Goal: Book appointment/travel/reservation

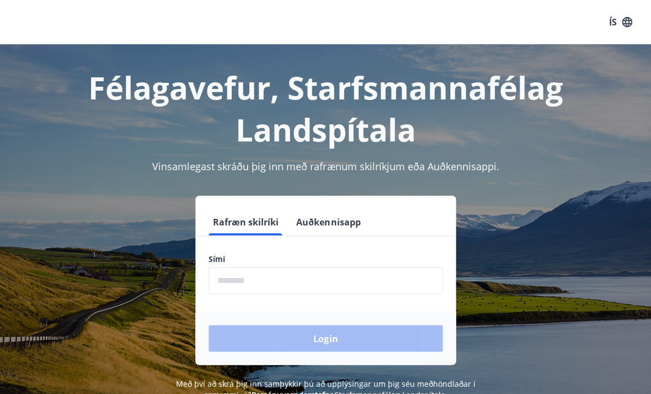
click at [353, 279] on input "phone" at bounding box center [326, 280] width 234 height 27
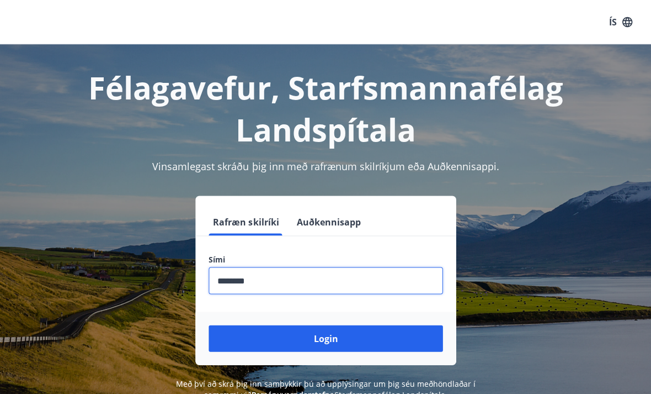
type input "********"
click at [337, 332] on button "Login" at bounding box center [326, 338] width 234 height 26
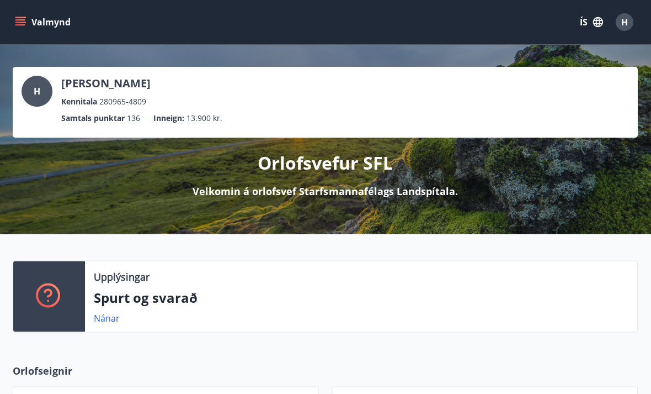
click at [19, 19] on icon "menu" at bounding box center [21, 19] width 10 height 1
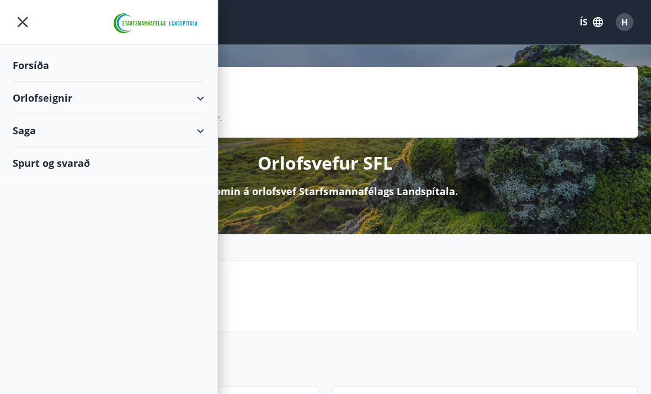
click at [38, 103] on div "Orlofseignir" at bounding box center [109, 98] width 192 height 33
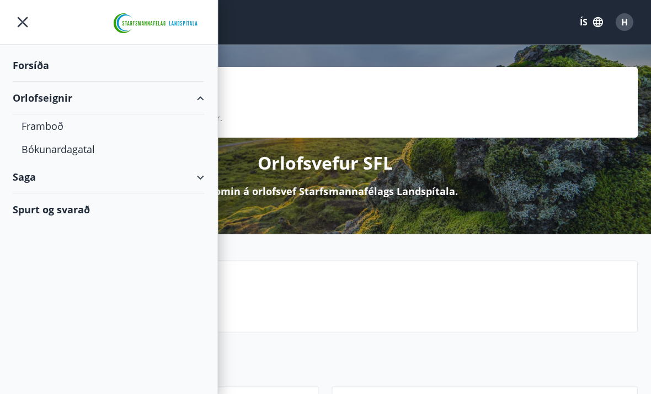
click at [37, 129] on div "Framboð" at bounding box center [109, 125] width 174 height 23
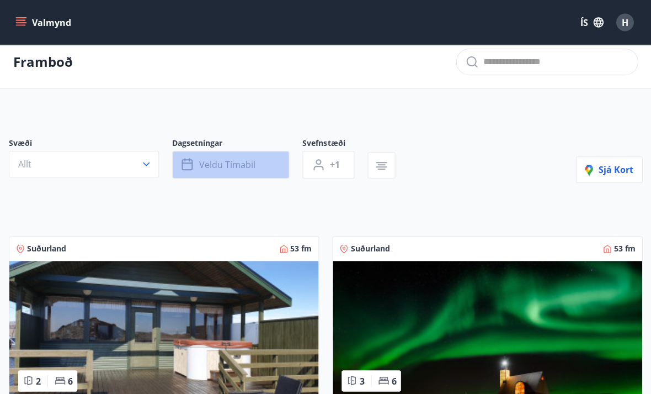
click at [199, 168] on button "Veldu tímabil" at bounding box center [230, 165] width 117 height 28
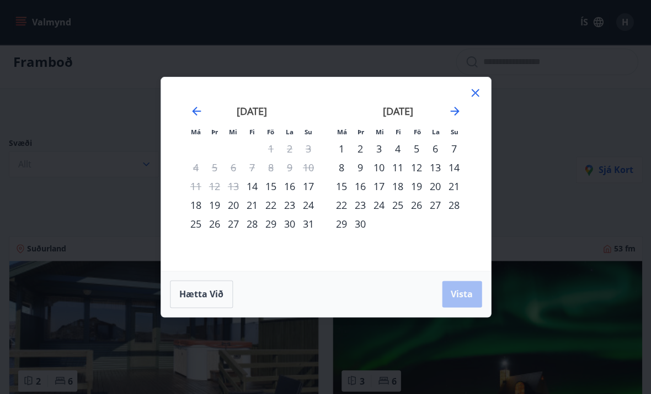
click at [245, 188] on div "14" at bounding box center [252, 186] width 19 height 19
click at [311, 189] on div "17" at bounding box center [308, 186] width 19 height 19
click at [296, 188] on div "16" at bounding box center [289, 186] width 19 height 19
click at [253, 190] on div "14" at bounding box center [252, 186] width 19 height 19
click at [251, 185] on div "14" at bounding box center [252, 186] width 19 height 19
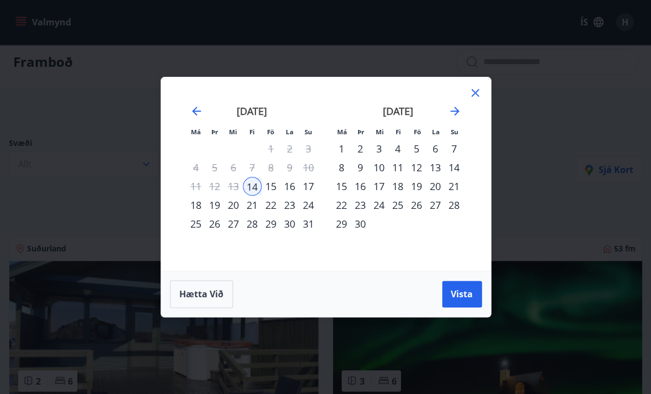
click at [468, 100] on div "september 2025 1 2 3 4 5 6 7 8 9 10 11 12 13 14 15 16 17 18 19 20 21 22 23 24 2…" at bounding box center [398, 181] width 146 height 181
click at [465, 92] on div "september 2025 1 2 3 4 5 6 7 8 9 10 11 12 13 14 15 16 17 18 19 20 21 22 23 24 2…" at bounding box center [398, 181] width 146 height 181
click at [480, 94] on icon at bounding box center [475, 92] width 13 height 13
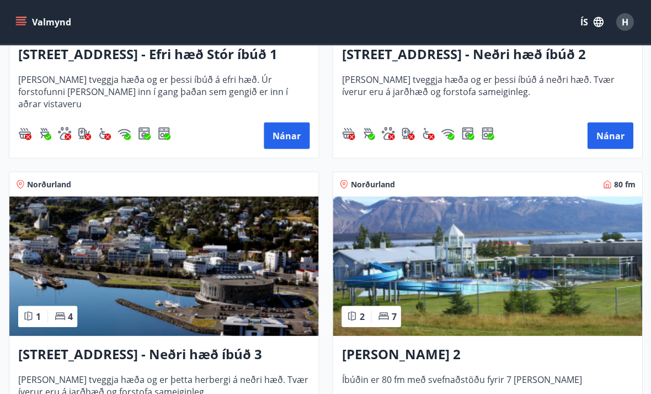
scroll to position [2166, 0]
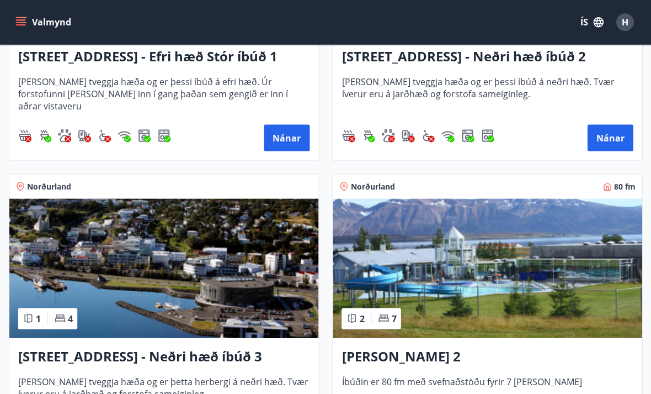
click at [39, 354] on h3 "Hrafnagilsstræti 26 - Neðri hæð íbúð 3" at bounding box center [163, 356] width 291 height 20
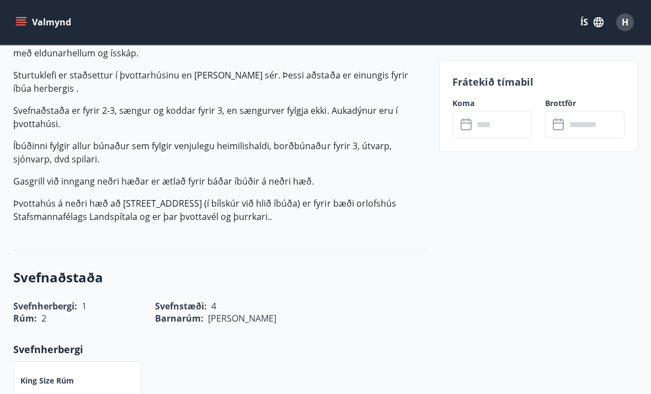
scroll to position [433, 0]
click at [482, 126] on input "text" at bounding box center [503, 124] width 59 height 27
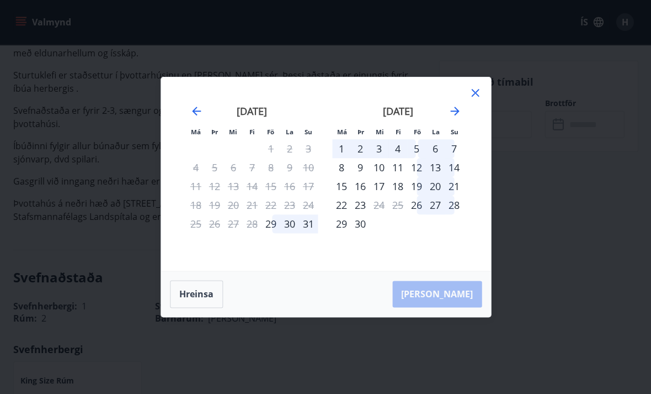
click at [473, 97] on icon at bounding box center [475, 93] width 8 height 8
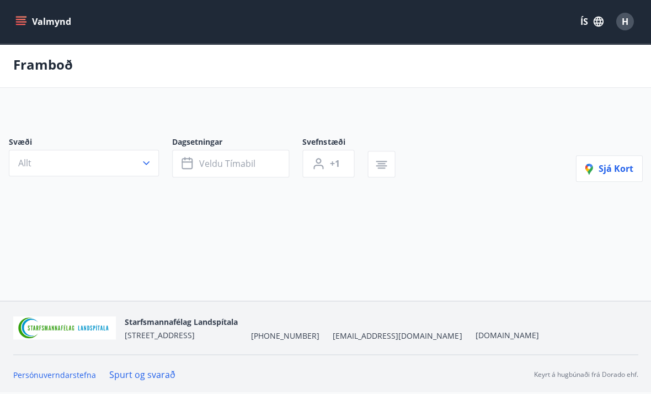
scroll to position [36, 0]
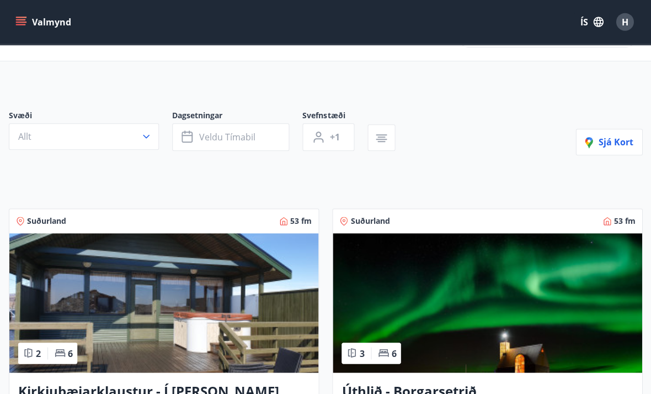
click at [379, 139] on icon "button" at bounding box center [381, 139] width 11 height 1
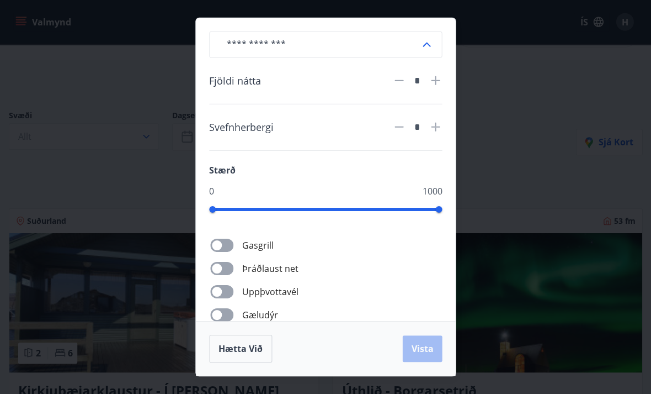
scroll to position [36, 0]
click at [83, 187] on div "​ Fjöldi nátta * Svefnherbergi * Stærð 0 1000 Gasgrill Þráðlaust net Uppþvottav…" at bounding box center [325, 197] width 651 height 394
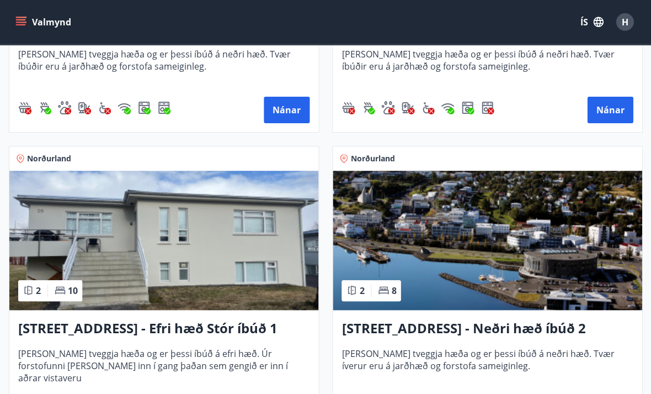
scroll to position [1895, 0]
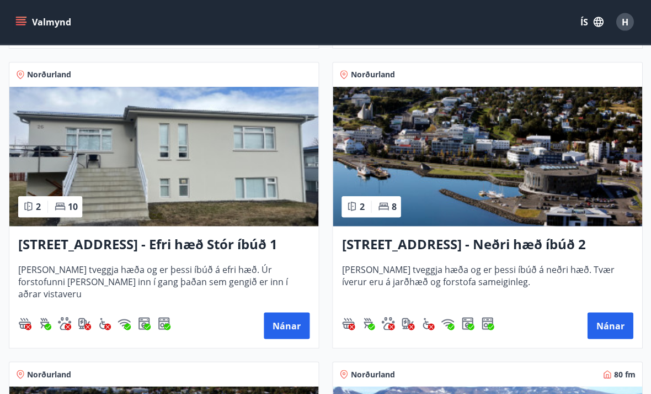
click at [554, 242] on h3 "Hrafnagilsstræti 26 - Neðri hæð íbúð 2" at bounding box center [487, 245] width 291 height 20
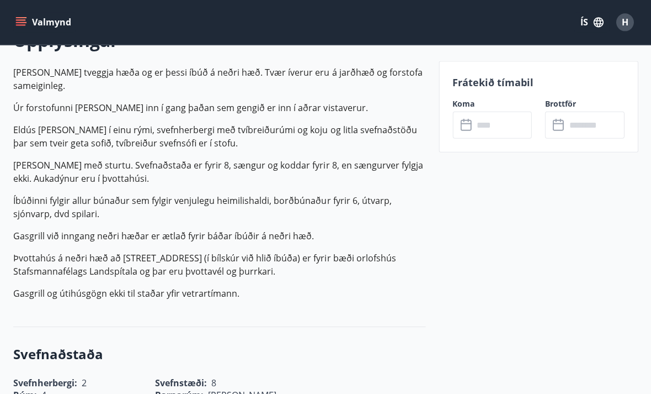
scroll to position [343, 0]
click at [482, 129] on input "text" at bounding box center [503, 124] width 59 height 27
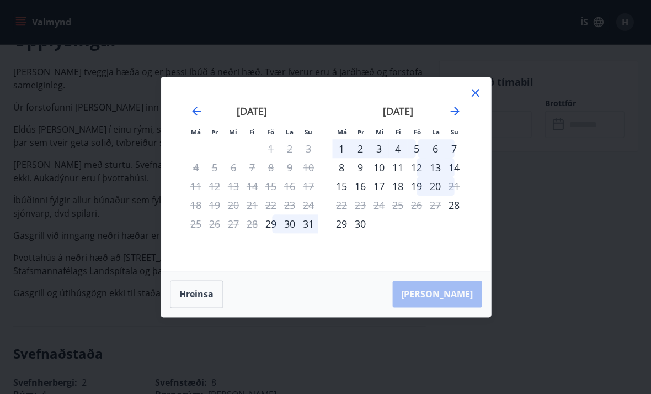
click at [474, 89] on icon at bounding box center [475, 92] width 13 height 13
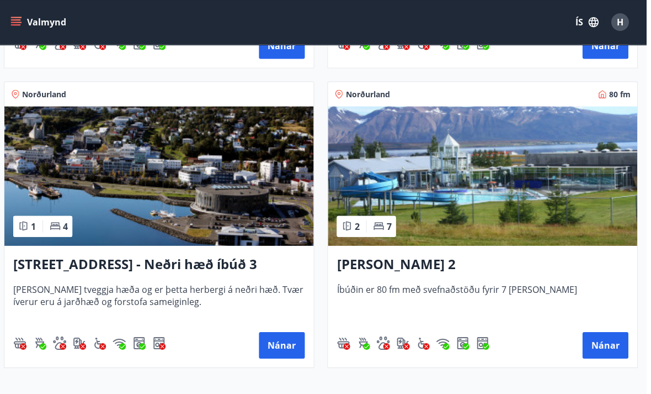
scroll to position [2260, 1]
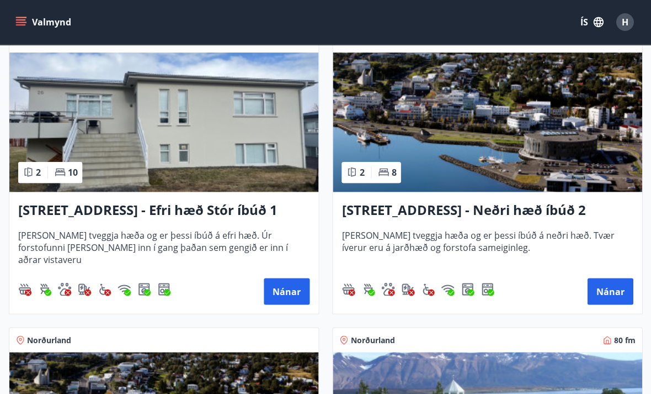
click at [290, 293] on button "Nánar" at bounding box center [287, 291] width 46 height 26
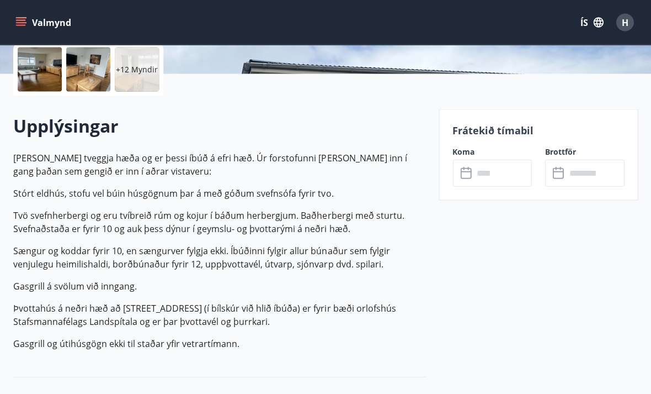
click at [474, 176] on input "text" at bounding box center [503, 172] width 59 height 27
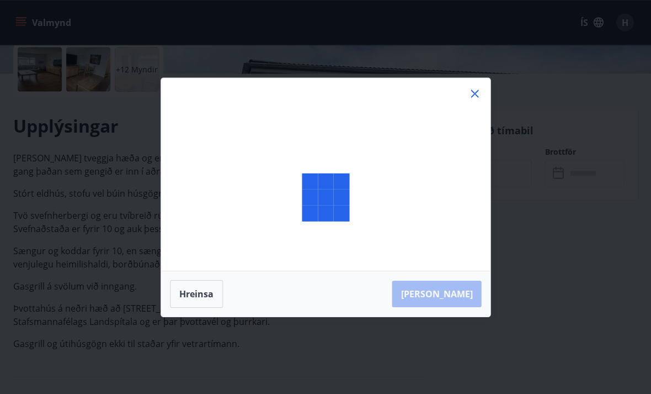
scroll to position [258, 0]
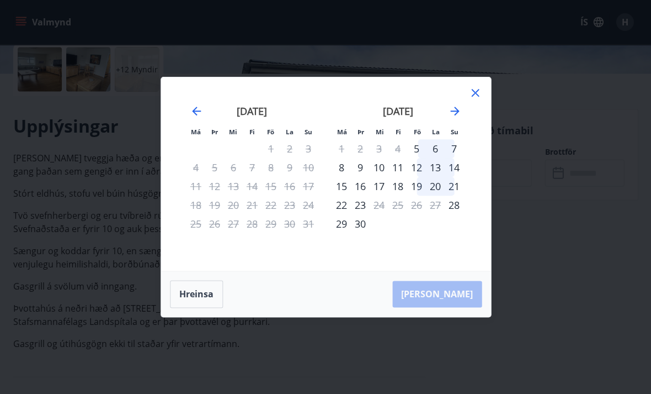
click at [475, 99] on icon at bounding box center [475, 92] width 13 height 13
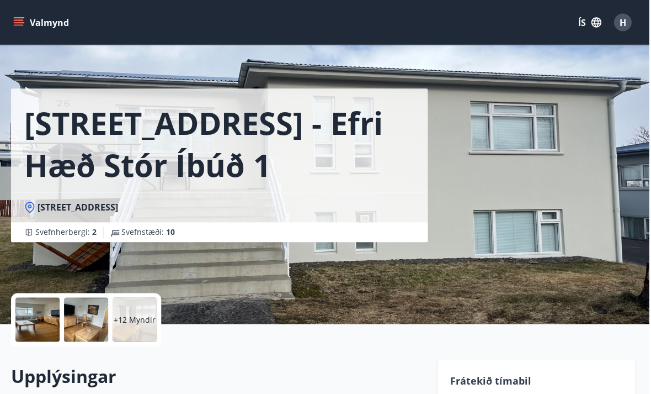
scroll to position [0, 0]
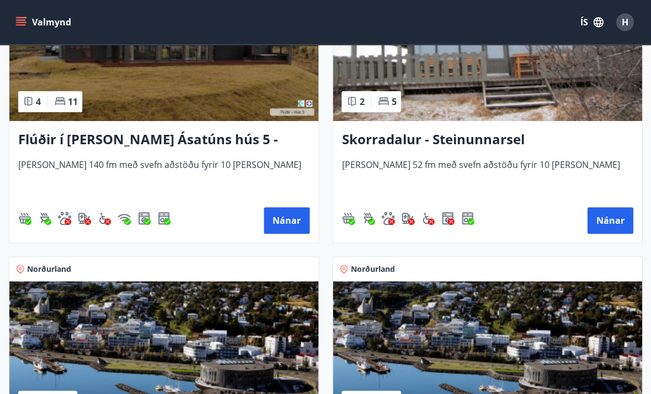
scroll to position [1162, 0]
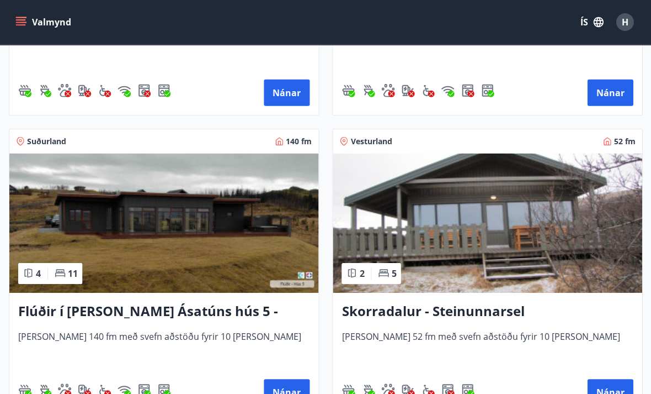
click at [496, 312] on h3 "Skorradalur - Steinunnarsel" at bounding box center [487, 311] width 291 height 20
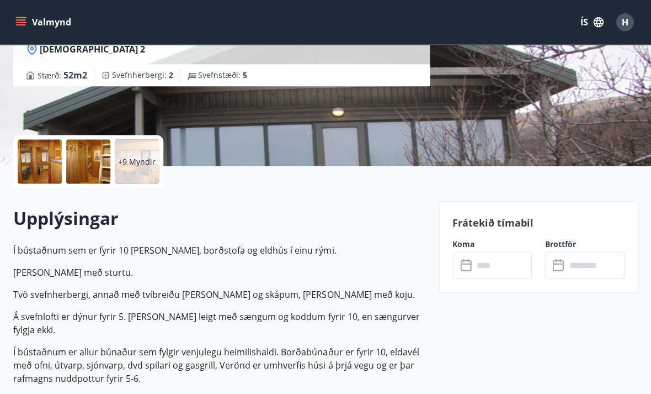
scroll to position [184, 0]
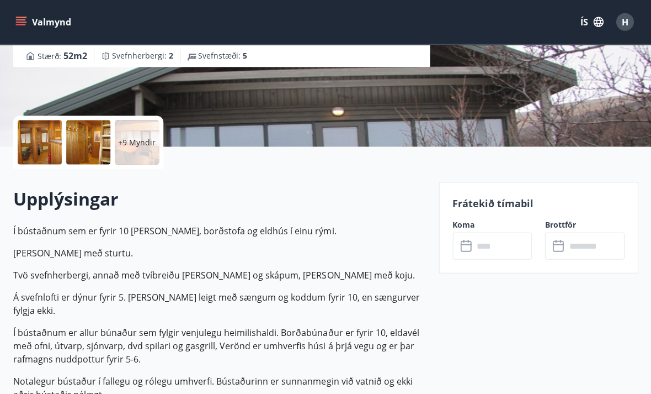
click at [468, 252] on icon at bounding box center [466, 246] width 13 height 13
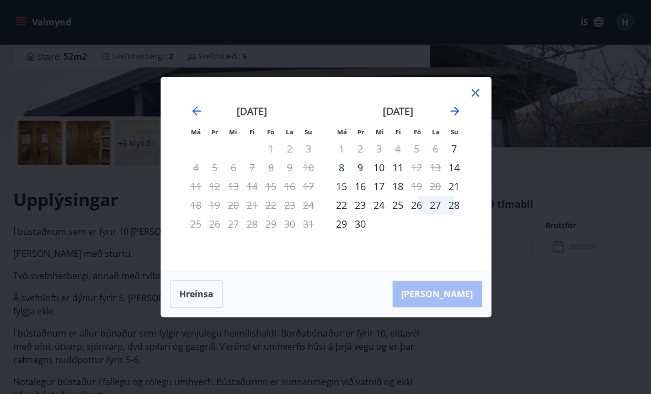
click at [477, 99] on div "Má Þr Mi Fi Fö La Su Má Þr Mi Fi Fö La Su júlí 2025 1 2 3 4 5 6 7 8 9 10 11 12 …" at bounding box center [326, 173] width 330 height 193
click at [478, 99] on icon at bounding box center [475, 92] width 13 height 13
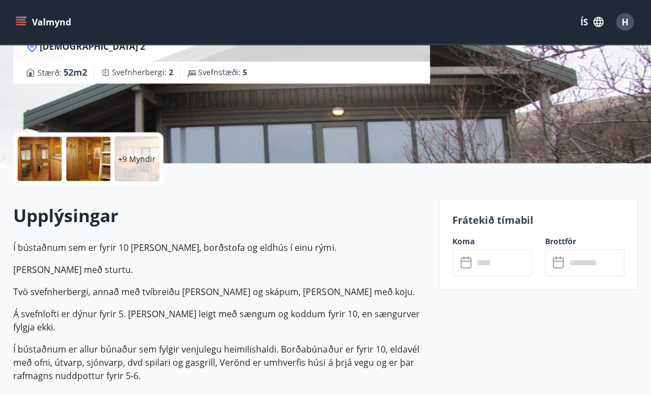
click at [484, 261] on input "text" at bounding box center [503, 262] width 59 height 27
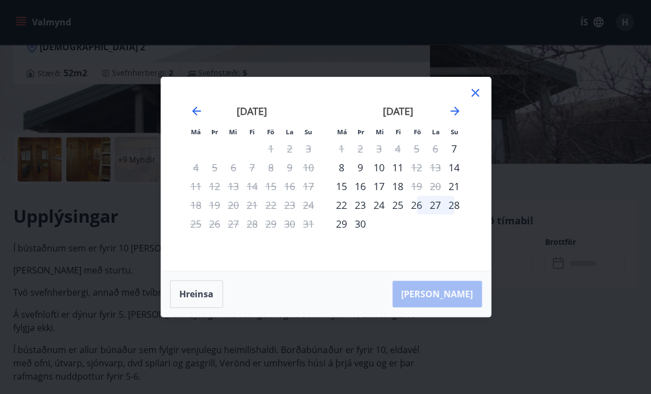
click at [478, 99] on icon at bounding box center [475, 92] width 13 height 13
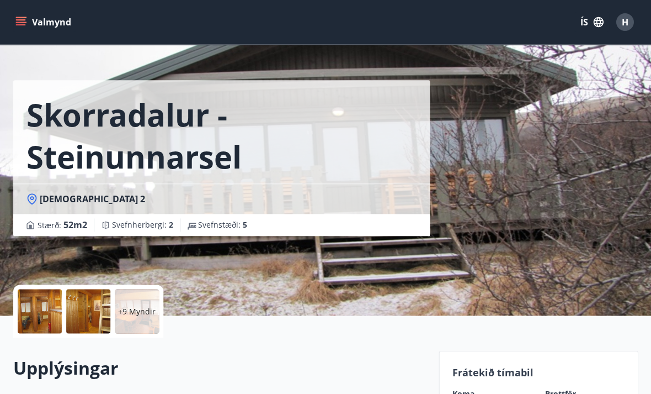
scroll to position [0, 0]
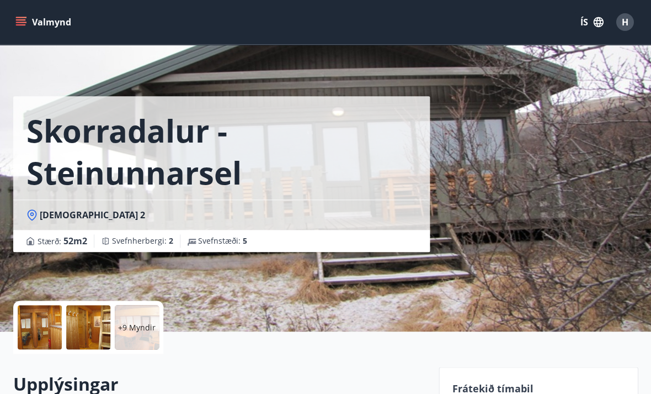
scroll to position [35, 0]
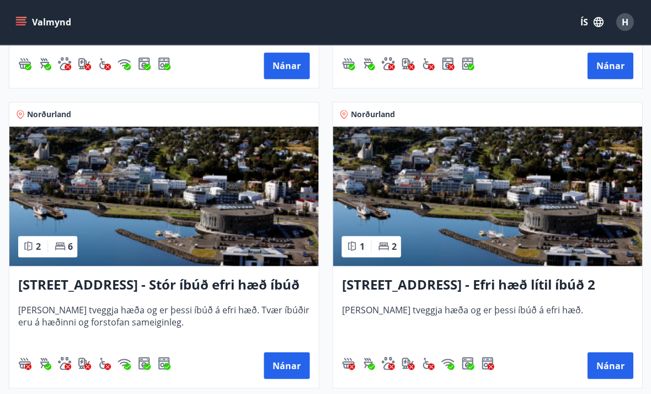
click at [66, 285] on h3 "Hrafnagilsstræti 23 - Stór íbúð efri hæð íbúð 1" at bounding box center [163, 284] width 291 height 20
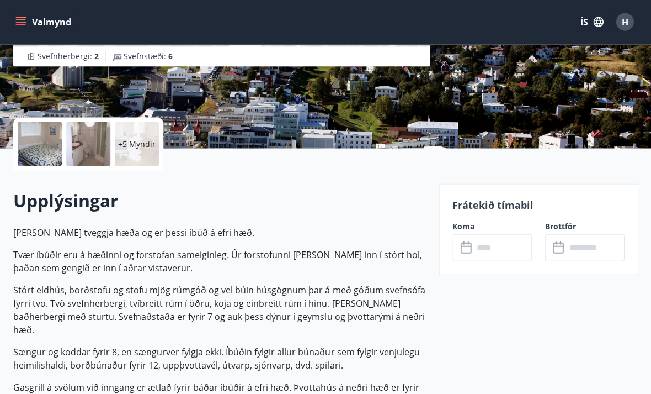
scroll to position [183, 0]
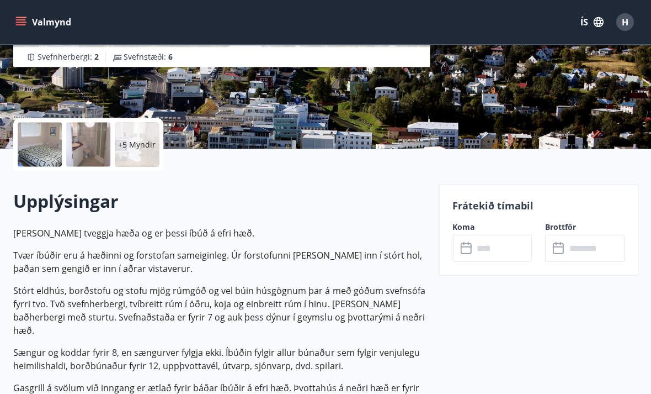
click at [474, 249] on input "text" at bounding box center [503, 247] width 59 height 27
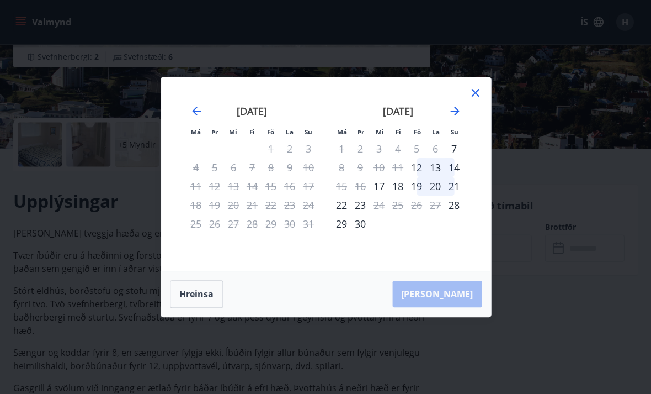
click at [475, 99] on icon at bounding box center [475, 92] width 13 height 13
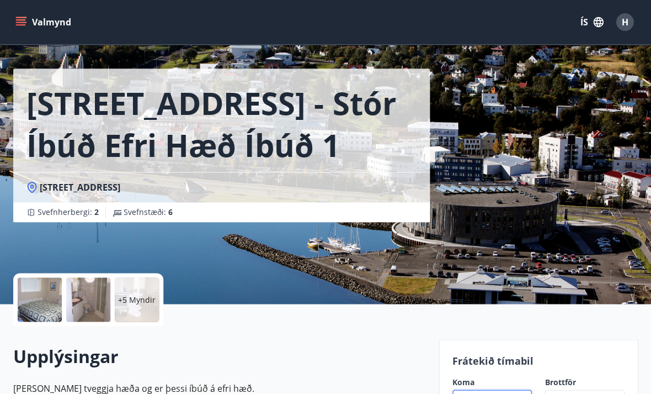
scroll to position [0, 0]
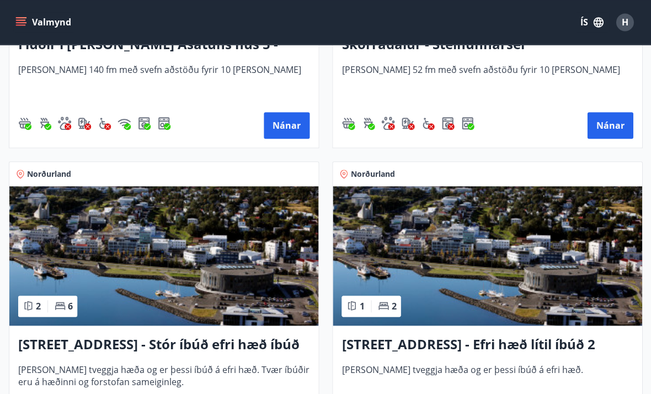
scroll to position [1290, 0]
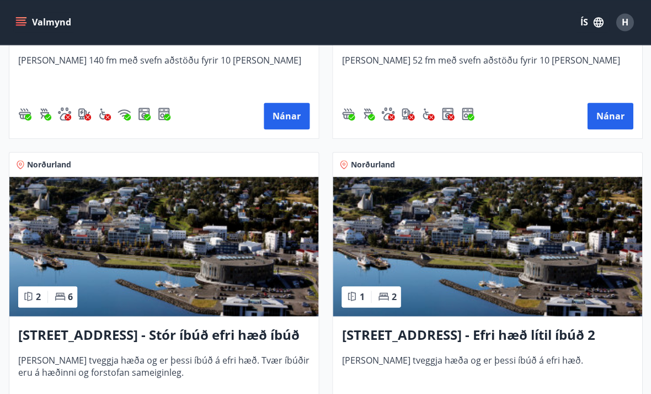
click at [480, 342] on h3 "Hrafnagilsstræti 23 - Efri hæð lítil íbúð 2" at bounding box center [487, 335] width 291 height 20
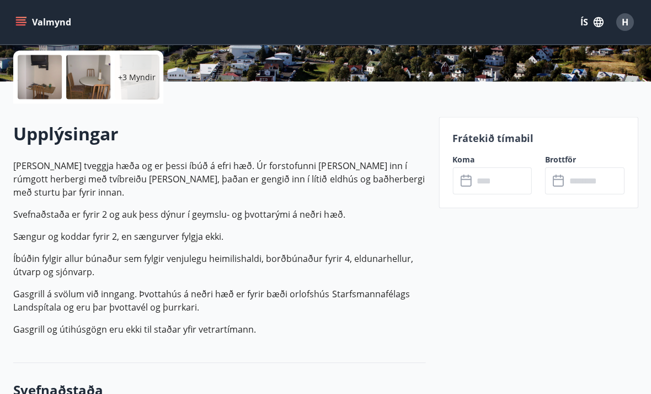
scroll to position [253, 0]
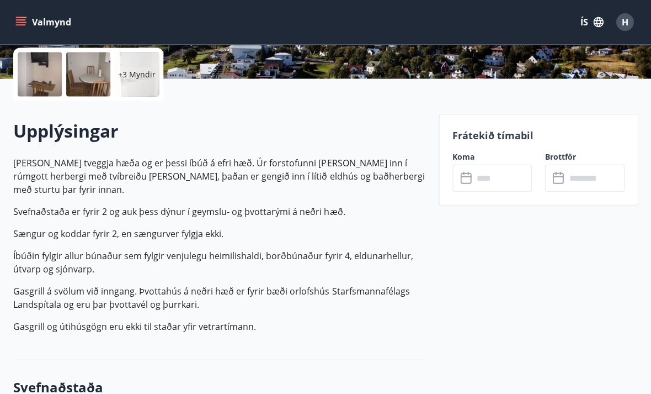
click at [474, 181] on input "text" at bounding box center [503, 177] width 59 height 27
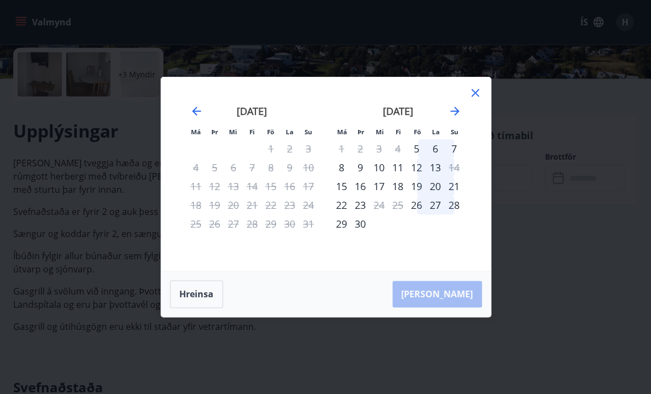
click at [476, 99] on icon at bounding box center [475, 92] width 13 height 13
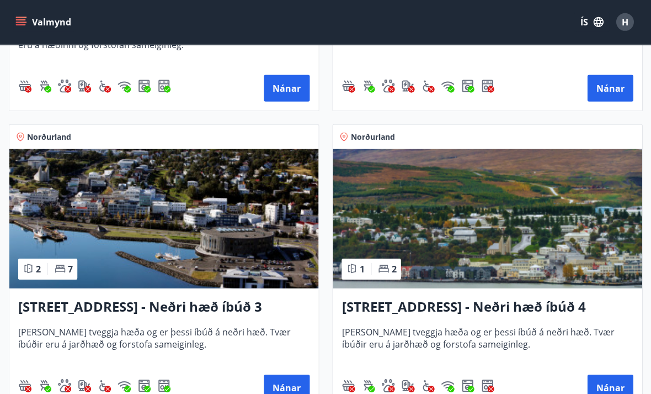
scroll to position [1617, 0]
click at [49, 307] on h3 "Hrafnagilsstræti 23 - Neðri hæð íbúð 3" at bounding box center [163, 306] width 291 height 20
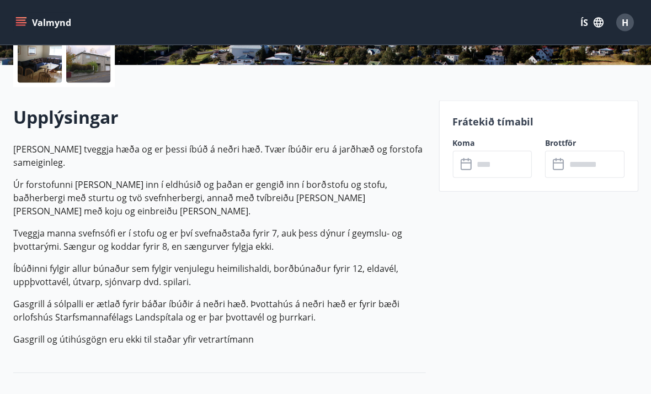
scroll to position [267, 0]
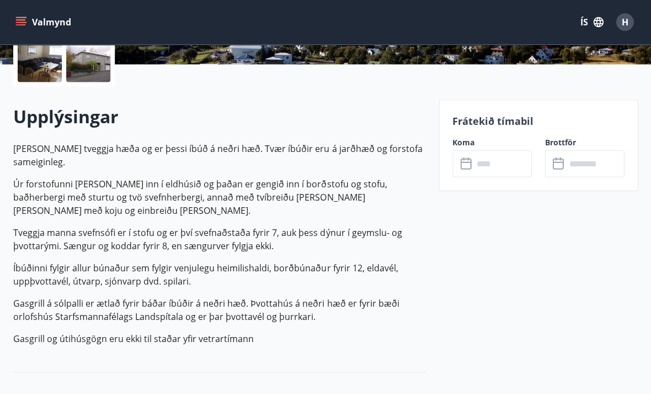
click at [474, 168] on input "text" at bounding box center [503, 163] width 59 height 27
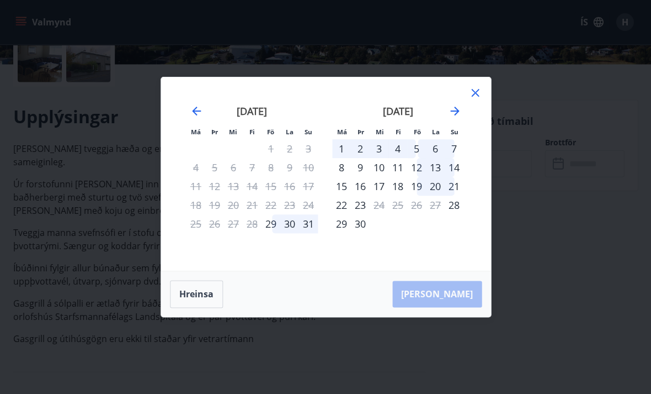
click at [469, 99] on icon at bounding box center [475, 92] width 13 height 13
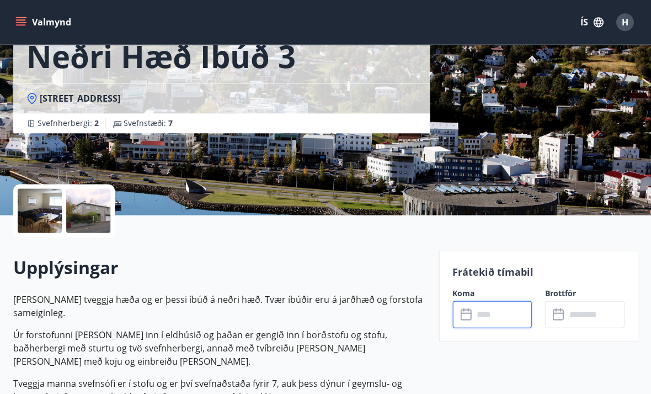
scroll to position [36, 0]
